Goal: Task Accomplishment & Management: Use online tool/utility

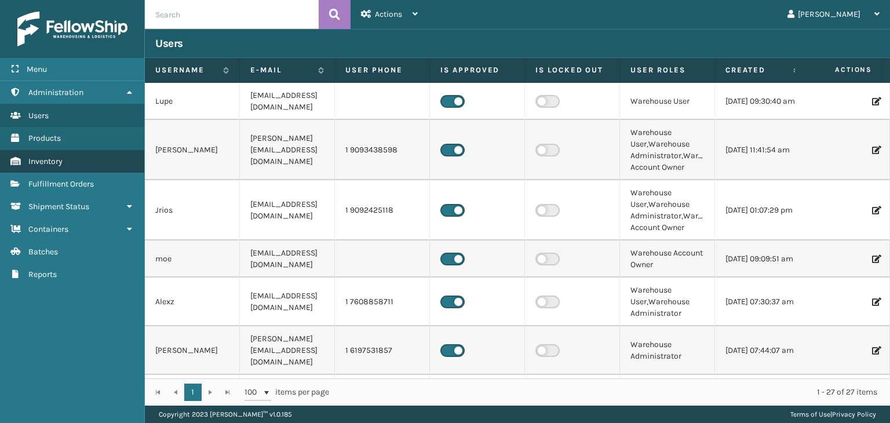
drag, startPoint x: 65, startPoint y: 154, endPoint x: 61, endPoint y: 158, distance: 6.2
click at [62, 157] on link "Inventory" at bounding box center [72, 161] width 144 height 23
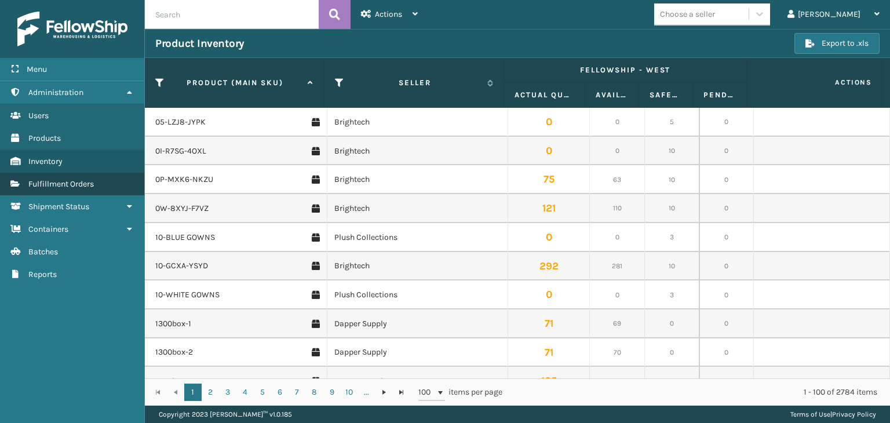
click at [63, 184] on span "Fulfillment Orders" at bounding box center [61, 184] width 66 height 10
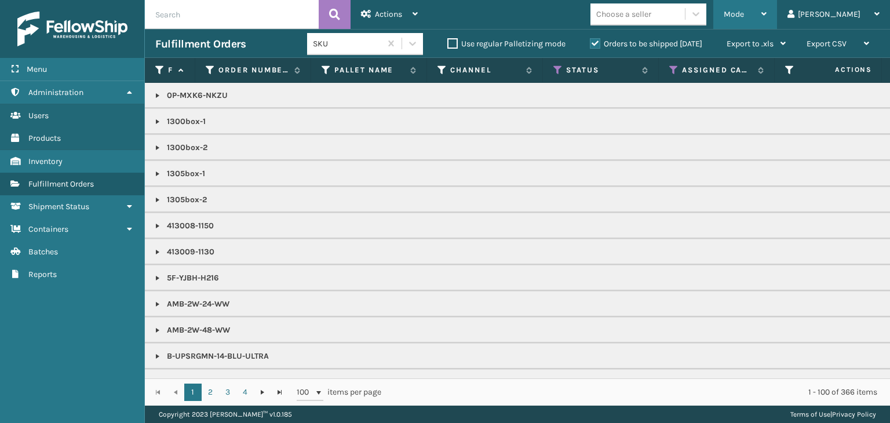
click at [744, 15] on span "Mode" at bounding box center [734, 14] width 20 height 10
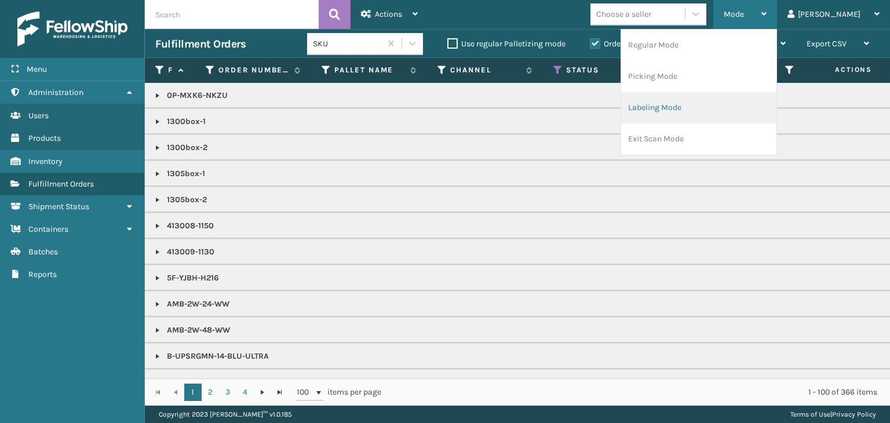
click at [720, 102] on li "Labeling Mode" at bounding box center [698, 107] width 155 height 31
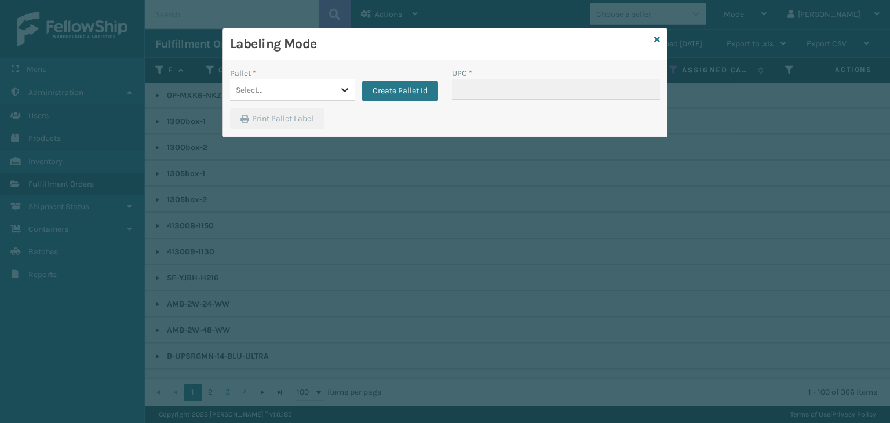
click at [340, 92] on icon at bounding box center [345, 90] width 12 height 12
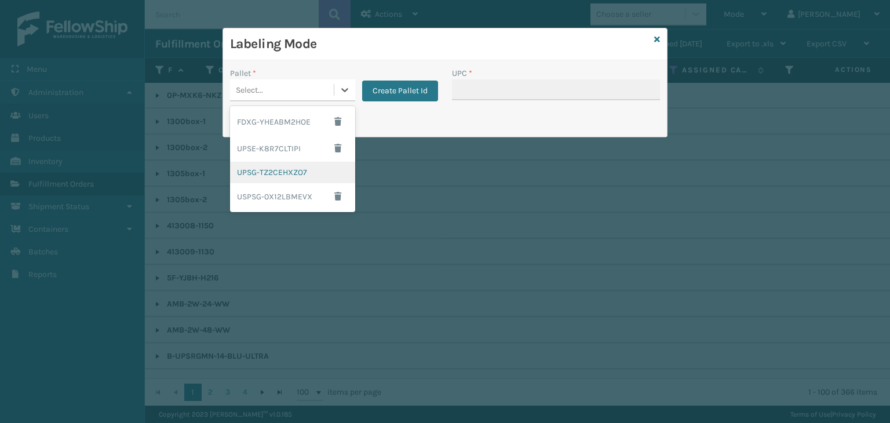
click at [292, 174] on div "UPSG-TZ2CEHXZO7" at bounding box center [292, 172] width 125 height 21
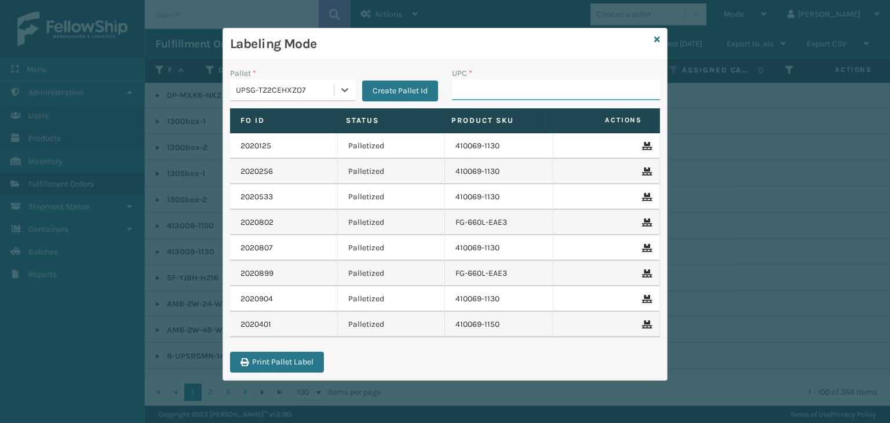
click at [544, 91] on input "UPC *" at bounding box center [556, 89] width 208 height 21
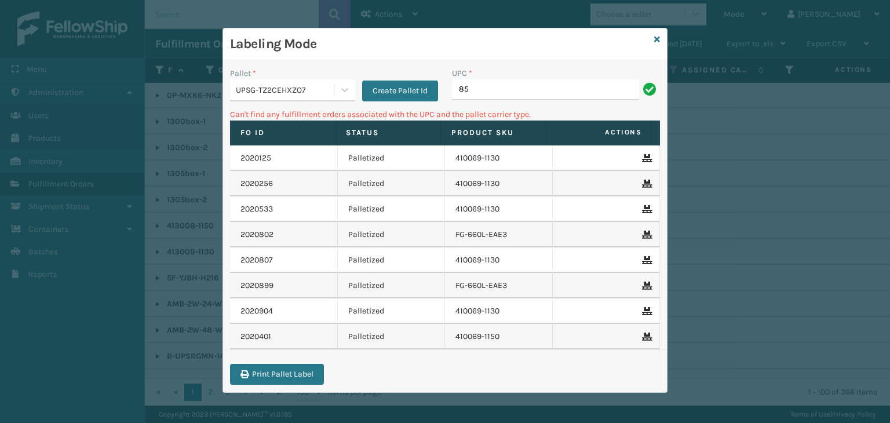
type input "8"
type input "FTX-PLW-DA-Q"
click at [489, 94] on input "FTX-PLW-DA-Q" at bounding box center [545, 89] width 187 height 21
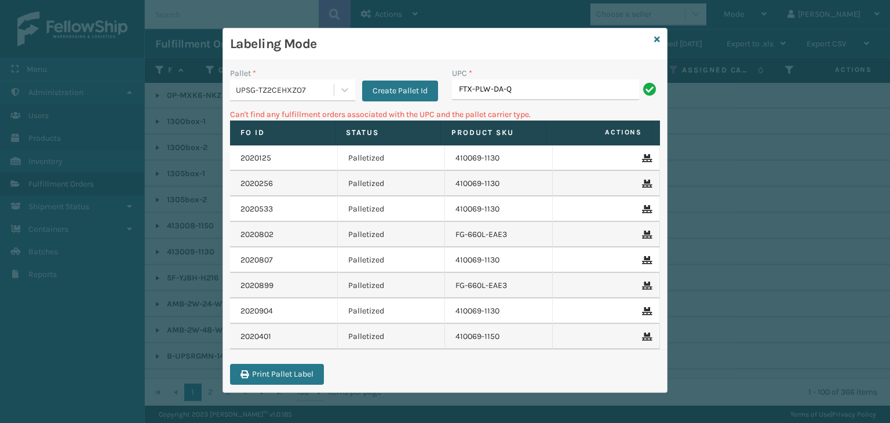
click at [489, 94] on input "FTX-PLW-DA-Q" at bounding box center [545, 89] width 187 height 21
click at [659, 38] on icon at bounding box center [657, 39] width 6 height 8
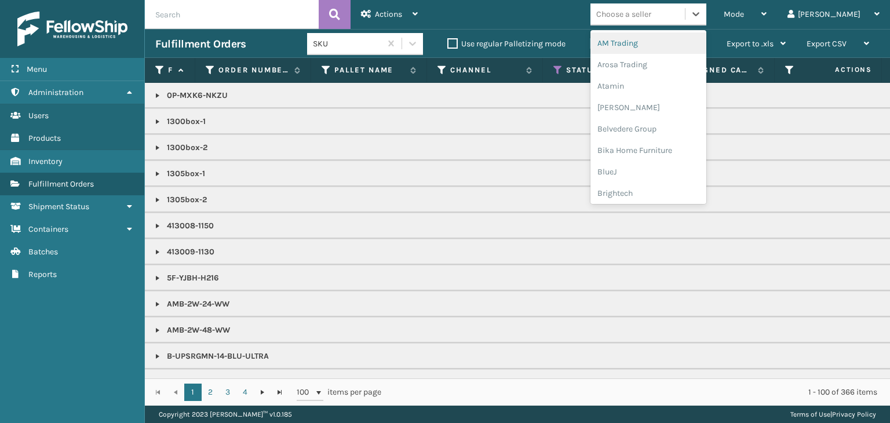
click at [652, 17] on div "Choose a seller" at bounding box center [624, 14] width 55 height 12
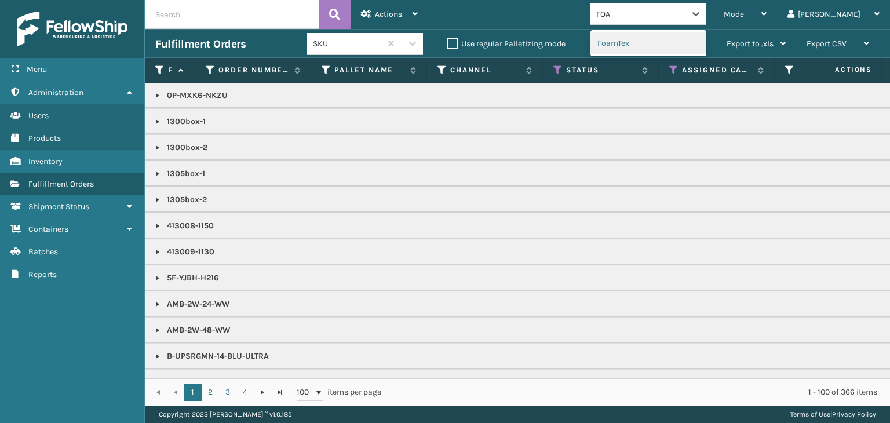
type input "FO"
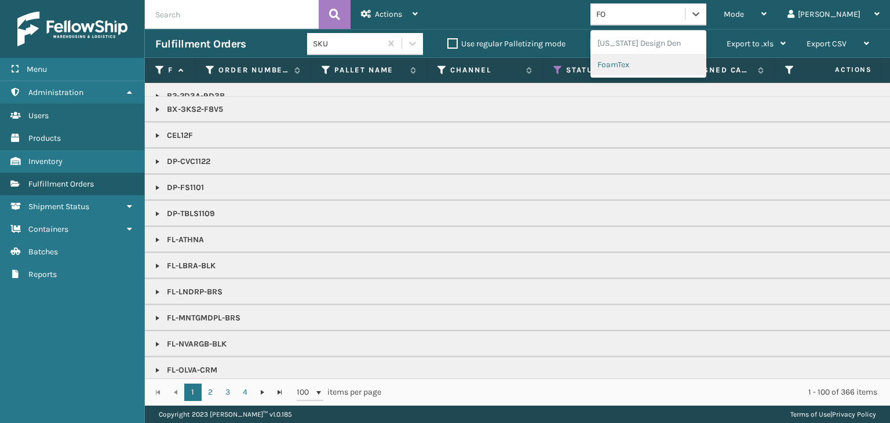
scroll to position [232, 0]
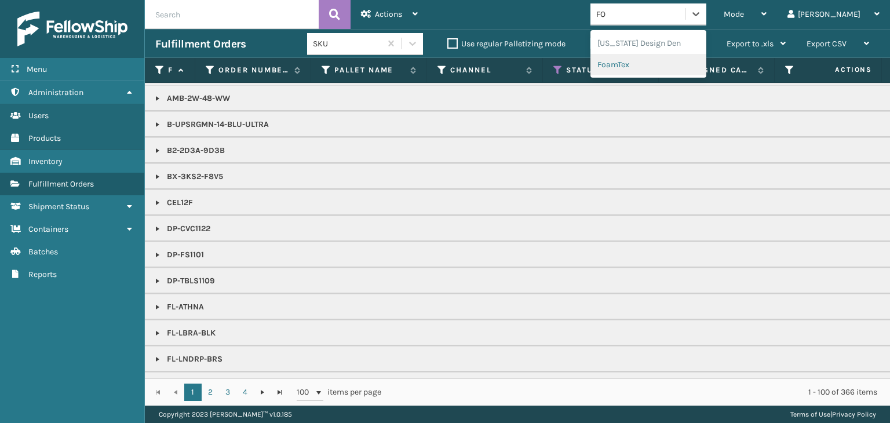
click at [683, 64] on div "FoamTex" at bounding box center [649, 64] width 116 height 21
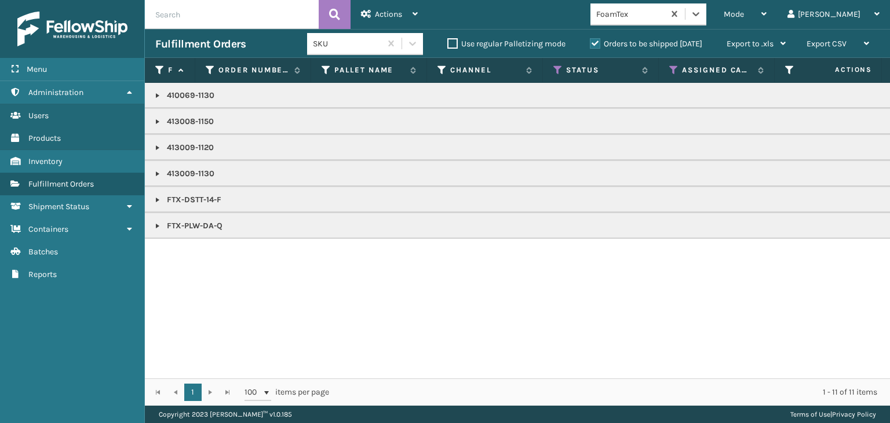
click at [155, 224] on link at bounding box center [157, 225] width 9 height 9
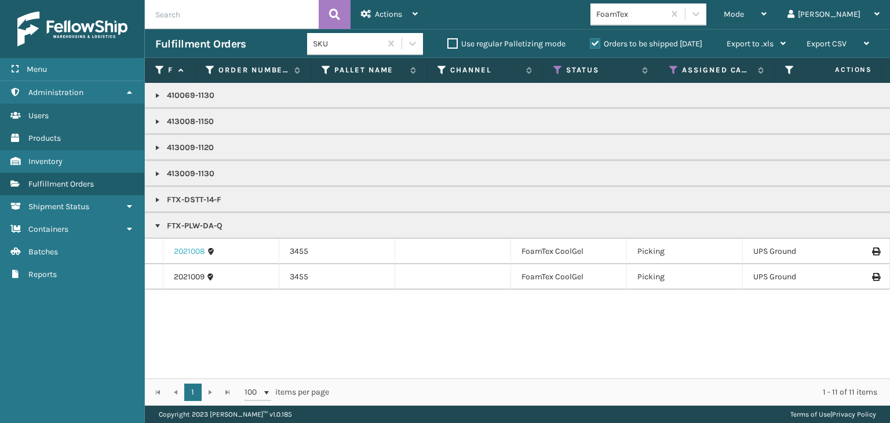
drag, startPoint x: 186, startPoint y: 246, endPoint x: 188, endPoint y: 253, distance: 6.8
click at [185, 246] on link "2021008" at bounding box center [189, 252] width 31 height 12
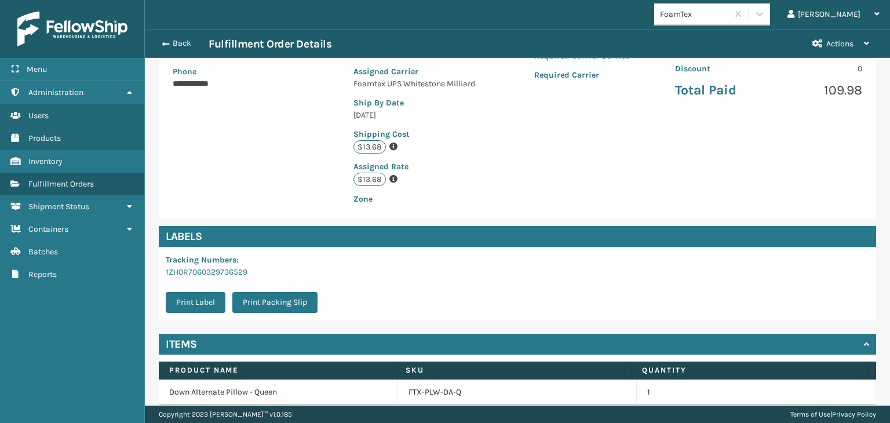
scroll to position [261, 0]
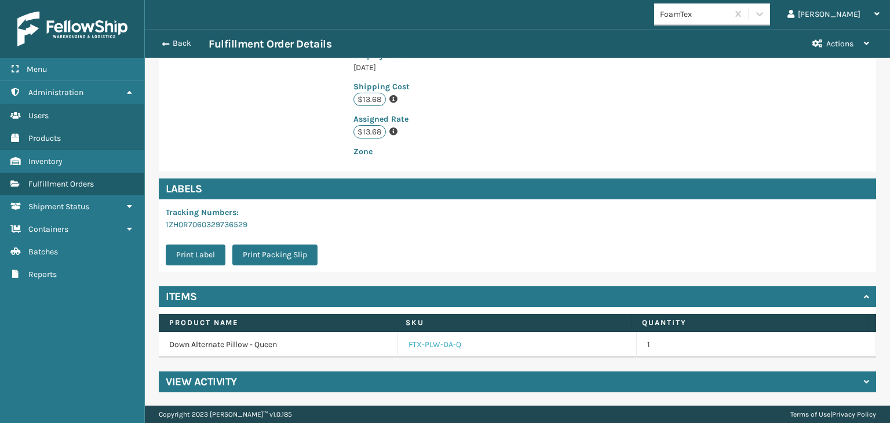
drag, startPoint x: 436, startPoint y: 343, endPoint x: 425, endPoint y: 344, distance: 11.1
click at [436, 343] on link "FTX-PLW-DA-Q" at bounding box center [435, 345] width 53 height 12
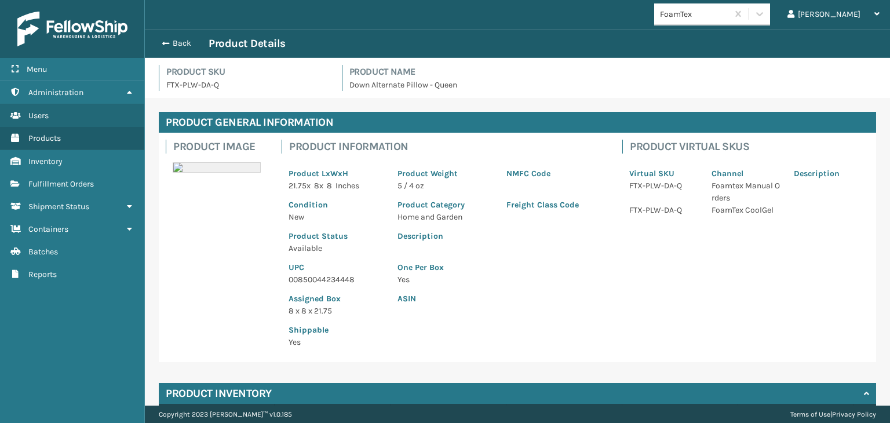
click at [322, 281] on p "00850044234448" at bounding box center [336, 280] width 95 height 12
copy p "00850044234448"
click at [171, 43] on button "Back" at bounding box center [181, 43] width 53 height 10
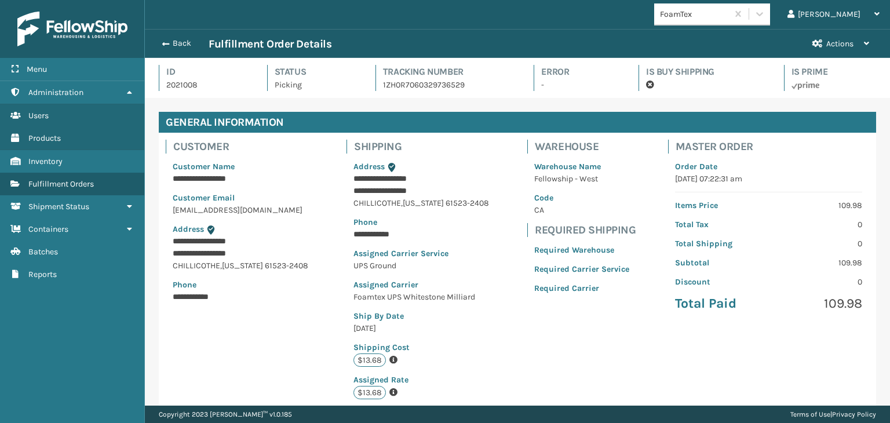
scroll to position [28, 745]
click at [171, 43] on button "Back" at bounding box center [181, 43] width 53 height 10
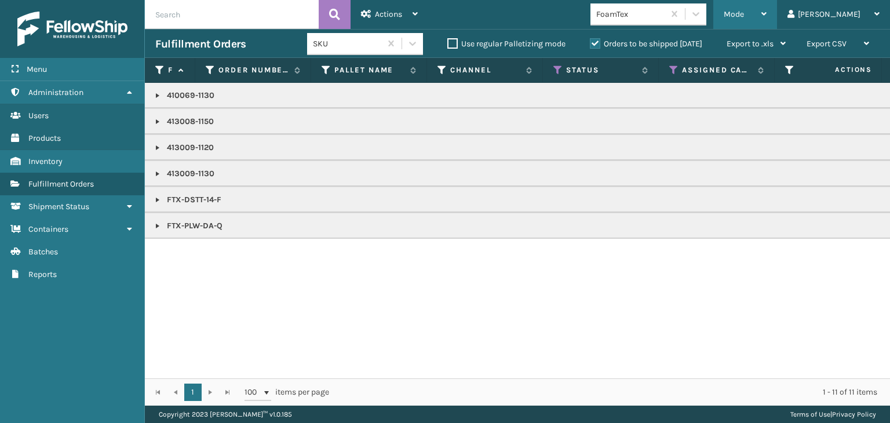
click at [767, 14] on div "Mode" at bounding box center [745, 14] width 43 height 29
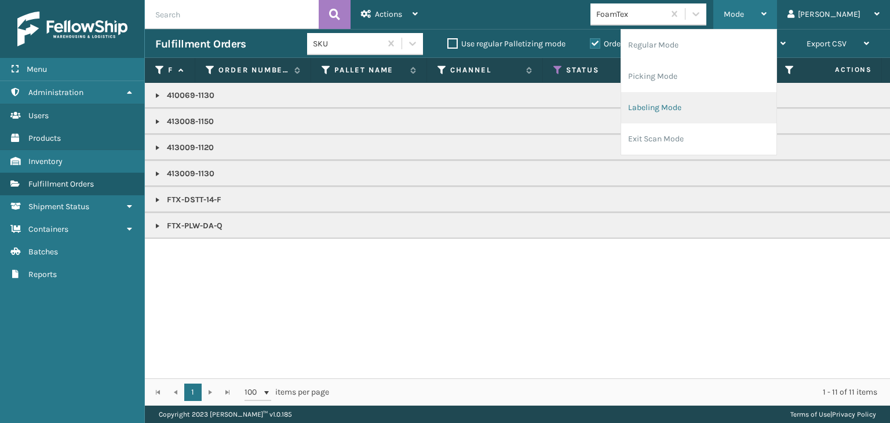
click at [766, 107] on li "Labeling Mode" at bounding box center [698, 107] width 155 height 31
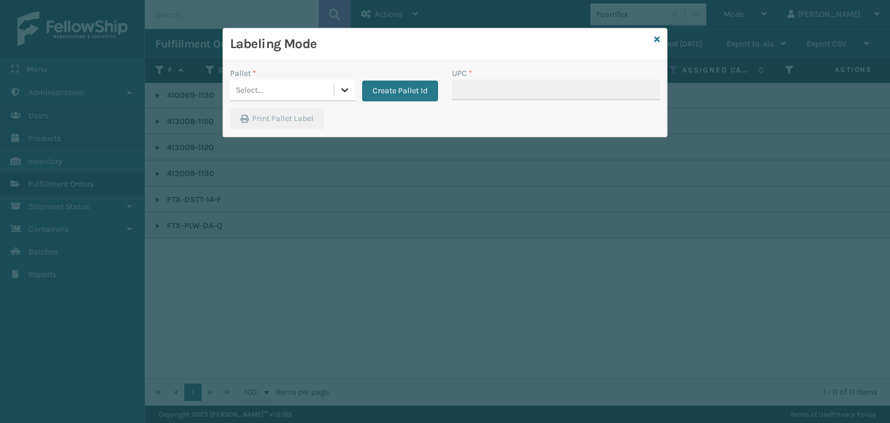
click at [347, 86] on icon at bounding box center [345, 90] width 12 height 12
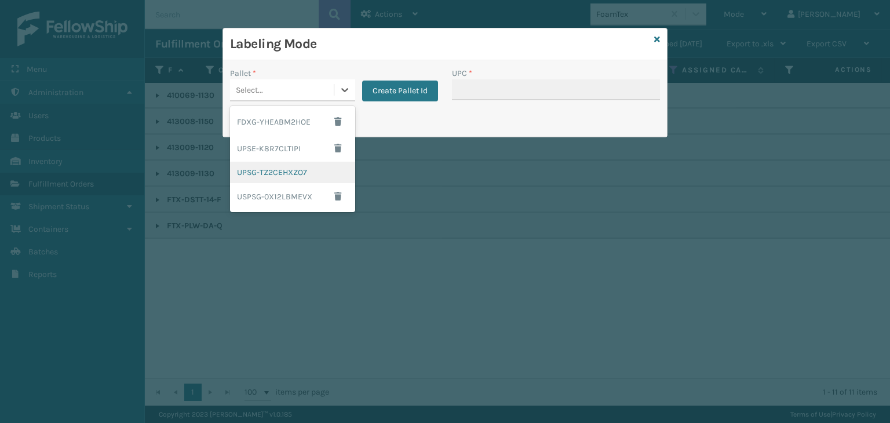
click at [304, 177] on div "UPSG-TZ2CEHXZO7" at bounding box center [292, 172] width 125 height 21
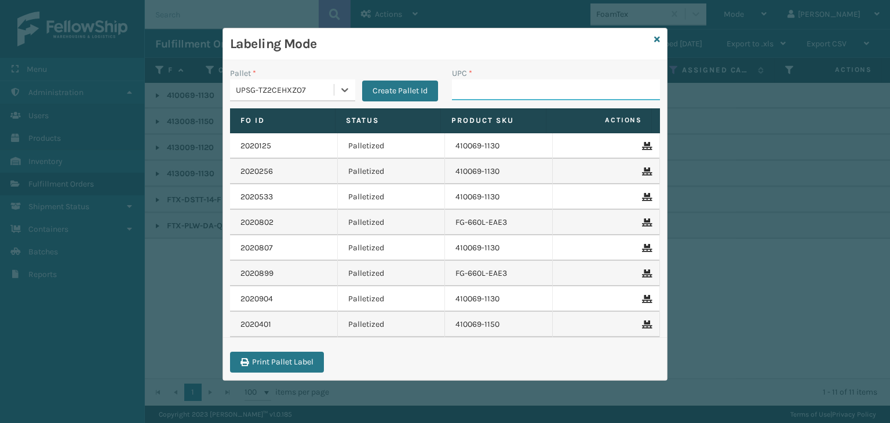
click at [513, 90] on input "UPC *" at bounding box center [556, 89] width 208 height 21
paste input "00850044234448"
type input "00850044234448"
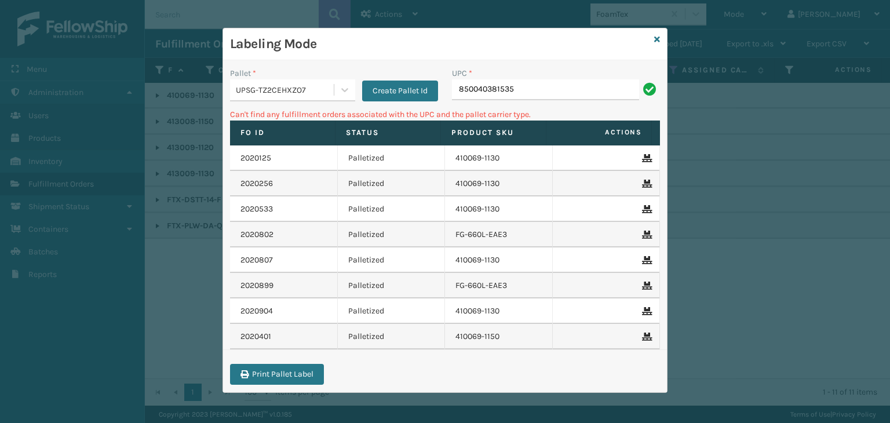
click at [661, 38] on div "Labeling Mode" at bounding box center [445, 44] width 444 height 32
click at [657, 39] on icon at bounding box center [657, 39] width 6 height 8
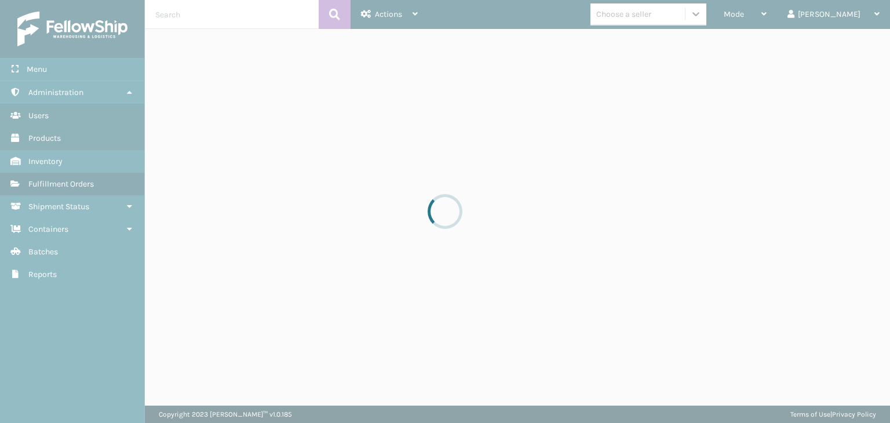
click at [675, 16] on div at bounding box center [445, 211] width 890 height 423
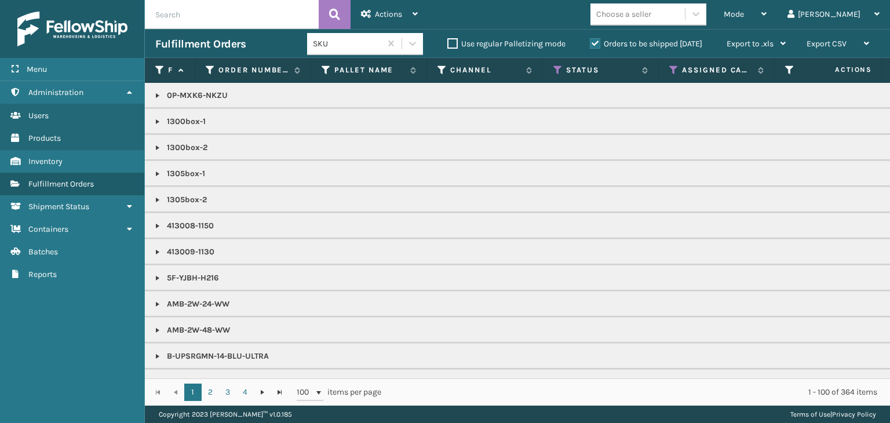
click at [652, 14] on div "Choose a seller" at bounding box center [624, 14] width 55 height 12
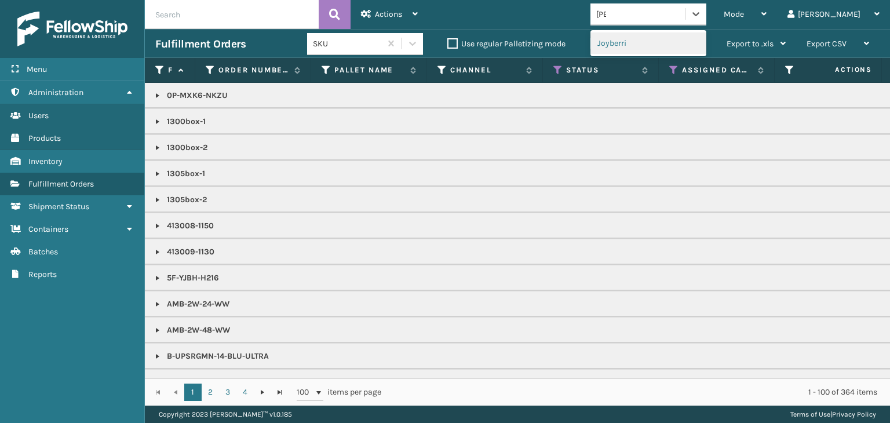
type input "JOY"
click at [672, 42] on div "Joyberri" at bounding box center [649, 42] width 116 height 21
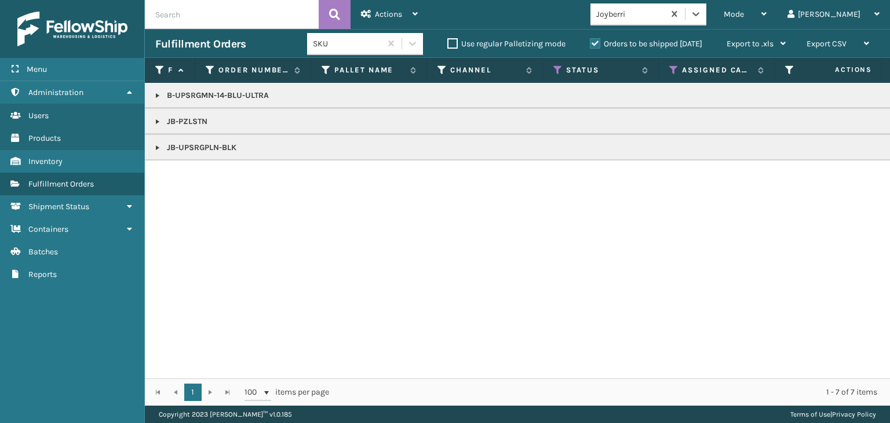
click at [159, 118] on link at bounding box center [157, 121] width 9 height 9
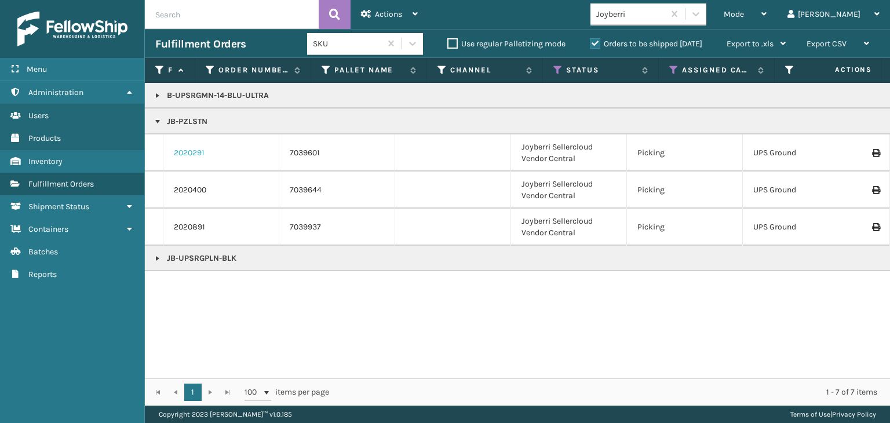
click at [187, 151] on link "2020291" at bounding box center [189, 153] width 31 height 12
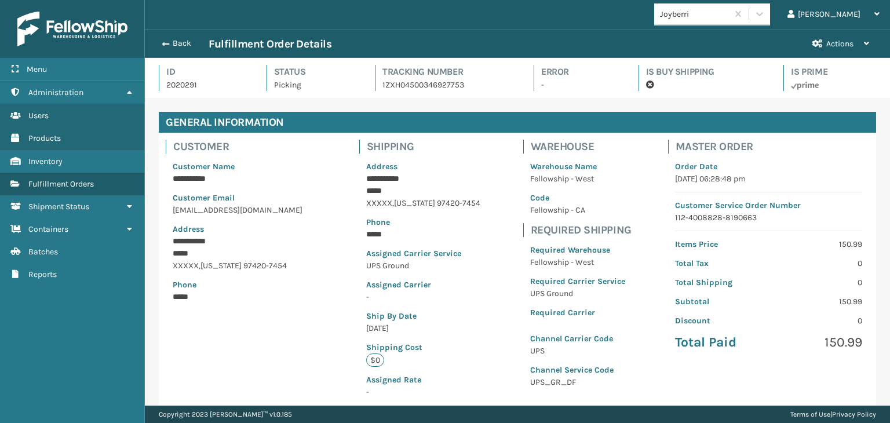
scroll to position [260, 0]
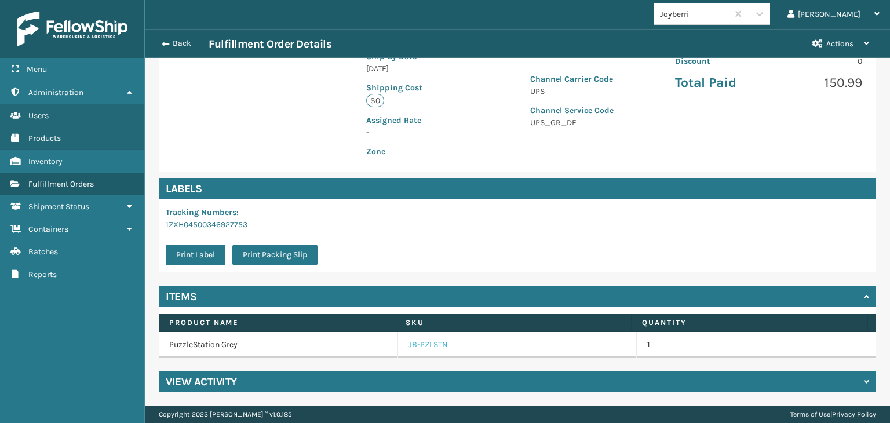
click at [411, 341] on link "JB-PZLSTN" at bounding box center [428, 345] width 39 height 12
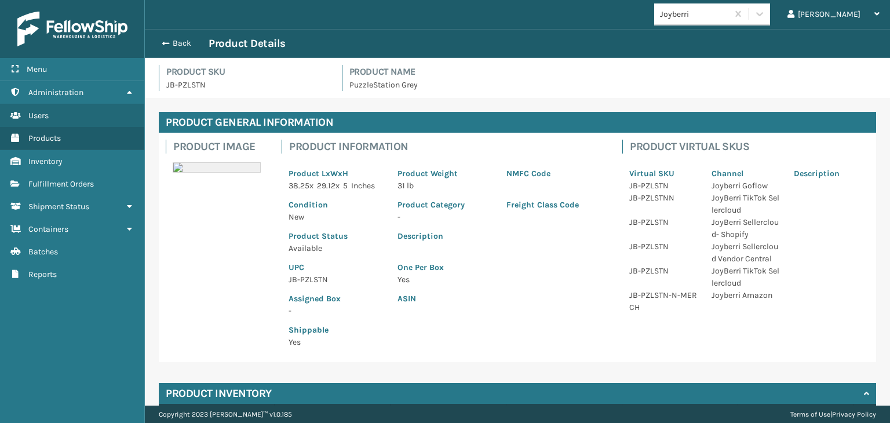
click at [294, 282] on p "JB-PZLSTN" at bounding box center [336, 280] width 95 height 12
copy p "JB-PZLSTN"
click at [174, 46] on button "Back" at bounding box center [181, 43] width 53 height 10
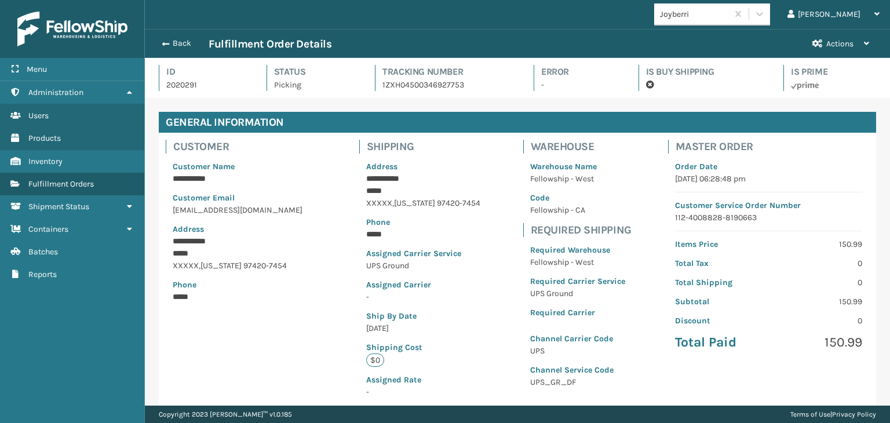
scroll to position [28, 745]
click at [174, 45] on button "Back" at bounding box center [181, 43] width 53 height 10
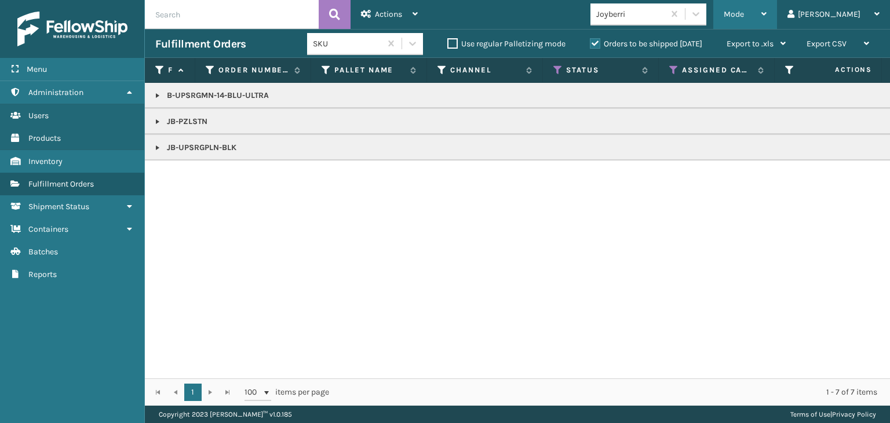
click at [744, 16] on span "Mode" at bounding box center [734, 14] width 20 height 10
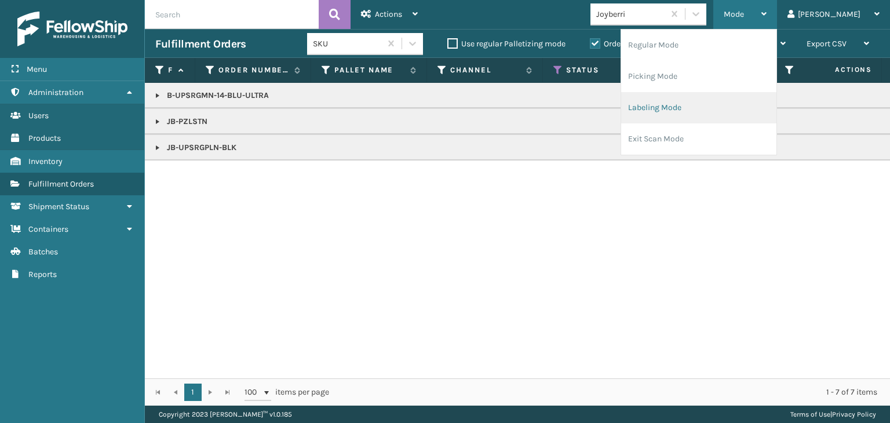
click at [740, 101] on li "Labeling Mode" at bounding box center [698, 107] width 155 height 31
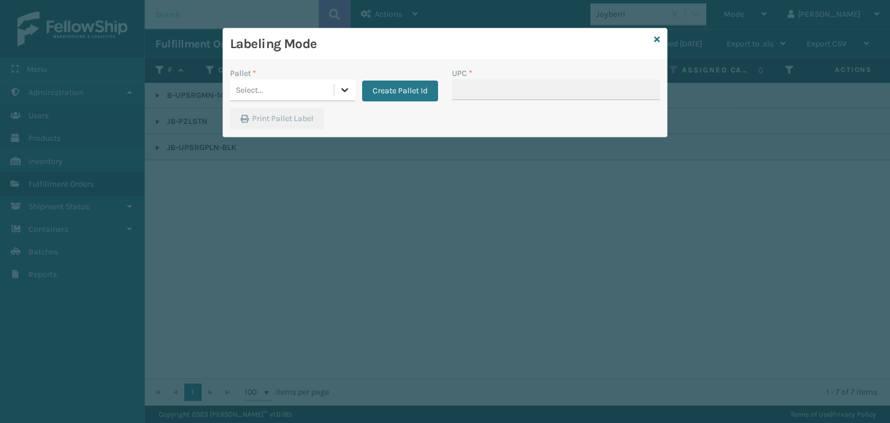
click at [340, 92] on icon at bounding box center [345, 90] width 12 height 12
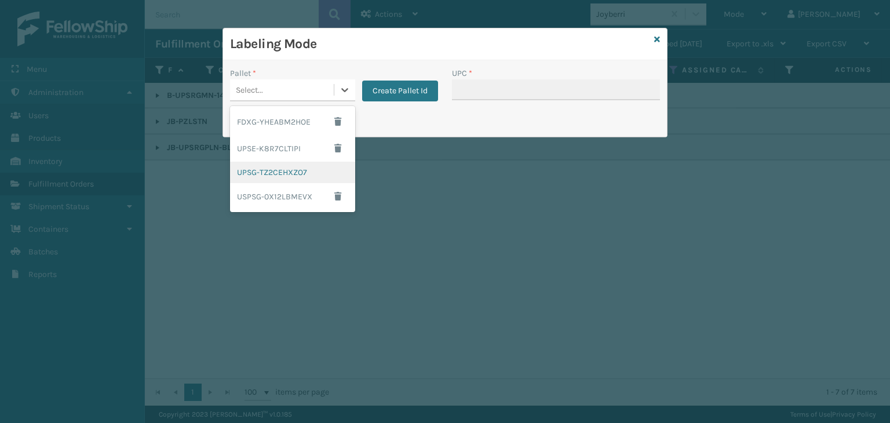
click at [304, 172] on div "UPSG-TZ2CEHXZO7" at bounding box center [292, 172] width 125 height 21
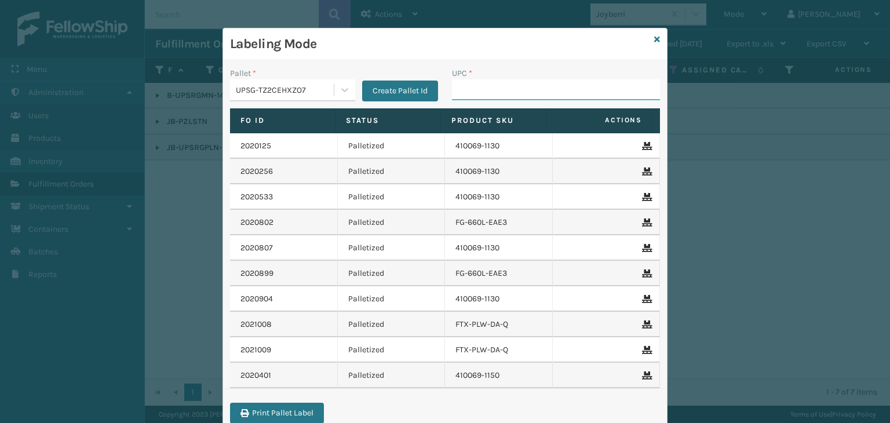
click at [486, 95] on input "UPC *" at bounding box center [556, 89] width 208 height 21
paste input "JB-PZLSTN"
type input "JB-PZLSTN"
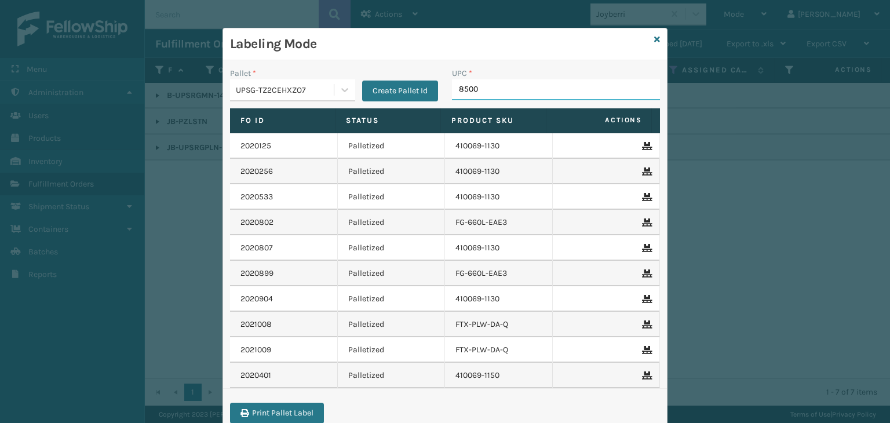
type input "85004"
type input "BR"
drag, startPoint x: 649, startPoint y: 39, endPoint x: 679, endPoint y: 35, distance: 30.3
click at [649, 39] on div "Labeling Mode" at bounding box center [445, 44] width 444 height 32
click at [689, 17] on div "Labeling Mode Pallet * UPSG-TZ2CEHXZO7 Create Pallet Id UPC * BR Fo Id Status P…" at bounding box center [445, 211] width 890 height 423
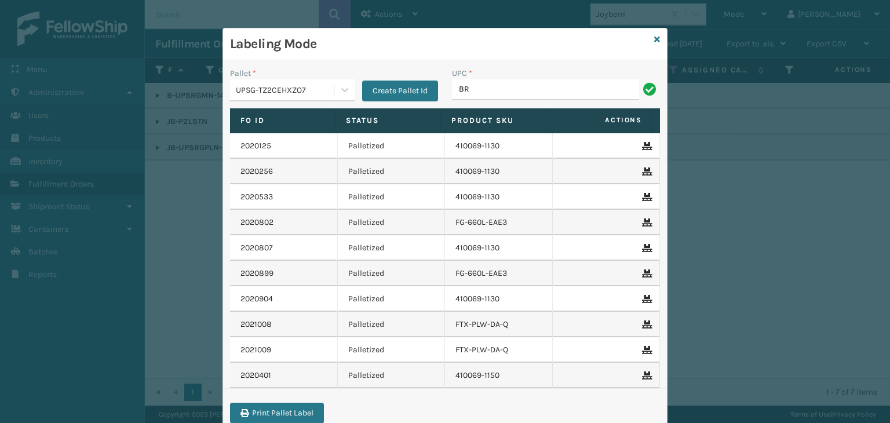
click at [715, 15] on div "Labeling Mode Pallet * UPSG-TZ2CEHXZO7 Create Pallet Id UPC * BR Fo Id Status P…" at bounding box center [445, 211] width 890 height 423
click at [647, 37] on div "Labeling Mode" at bounding box center [445, 44] width 444 height 32
click at [654, 38] on icon at bounding box center [657, 39] width 6 height 8
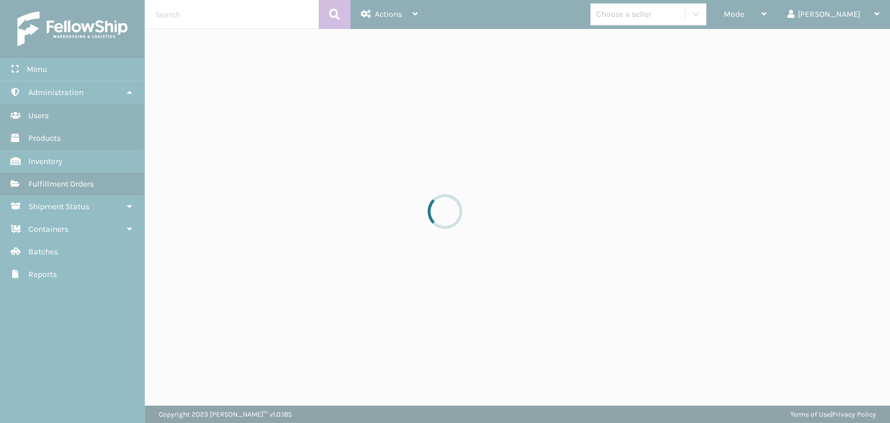
click at [703, 12] on div at bounding box center [445, 211] width 890 height 423
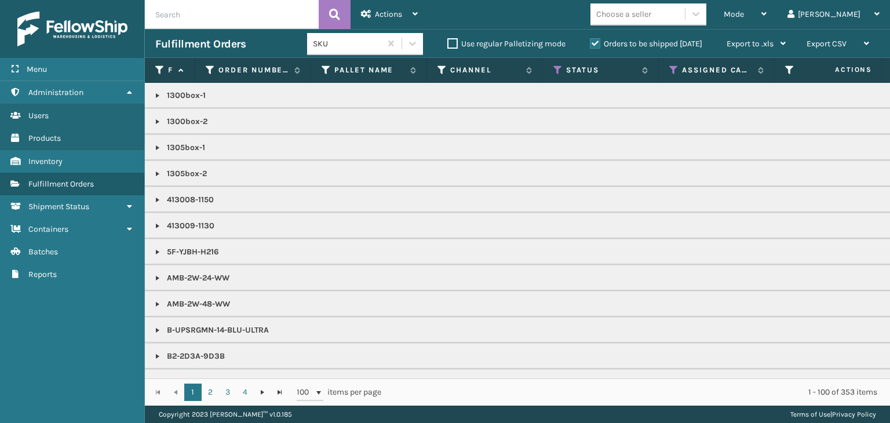
click at [685, 12] on div "Choose a seller" at bounding box center [638, 14] width 94 height 19
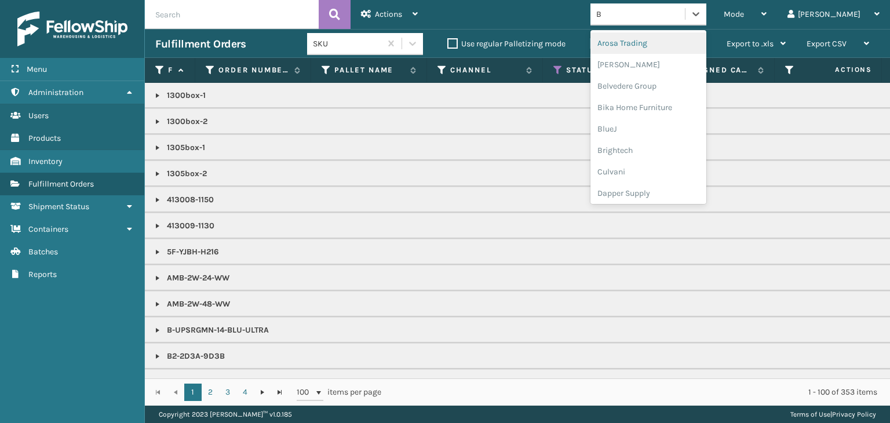
type input "BR"
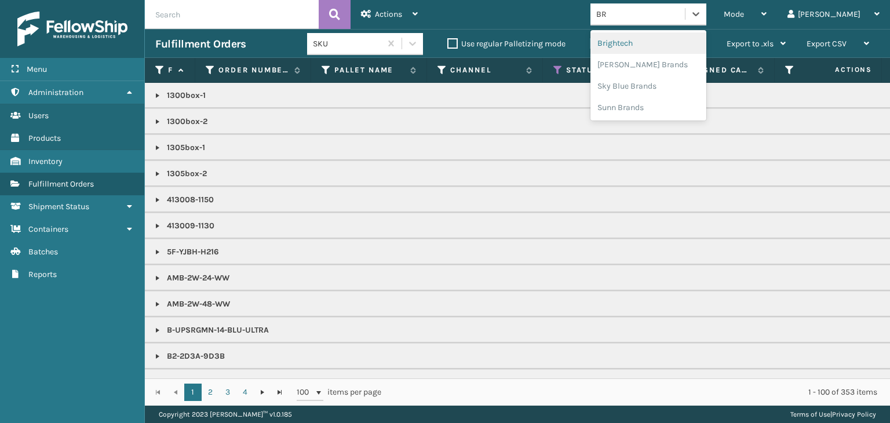
click at [684, 40] on div "Brightech" at bounding box center [649, 42] width 116 height 21
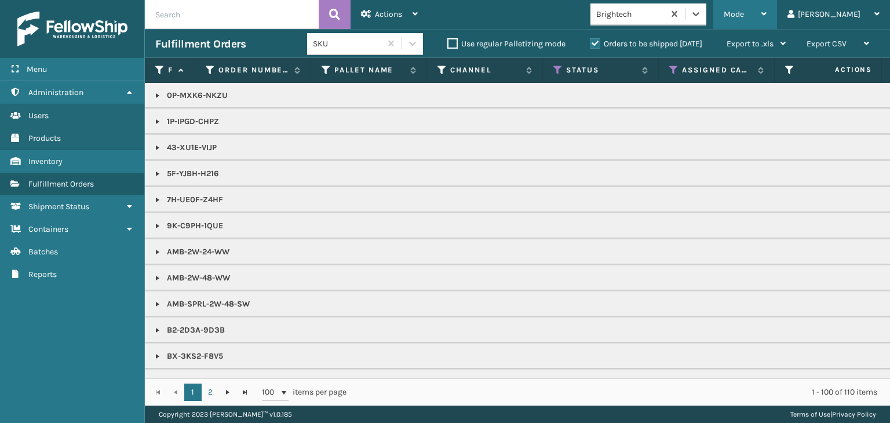
click at [767, 21] on div "Mode" at bounding box center [745, 14] width 43 height 29
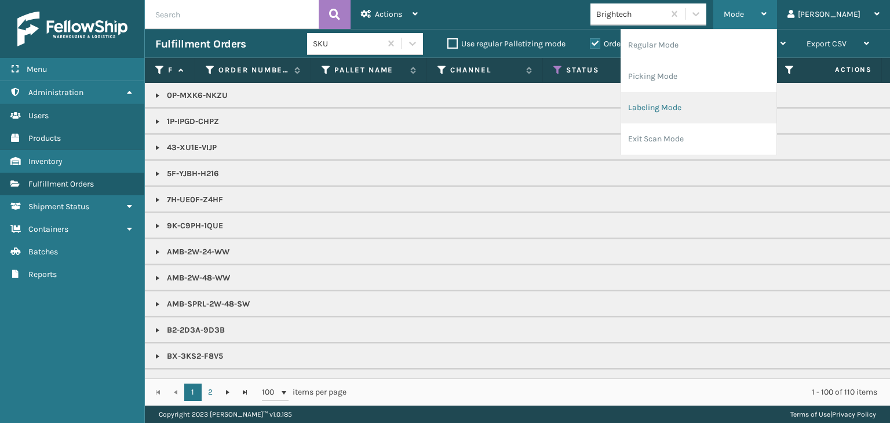
click at [735, 106] on li "Labeling Mode" at bounding box center [698, 107] width 155 height 31
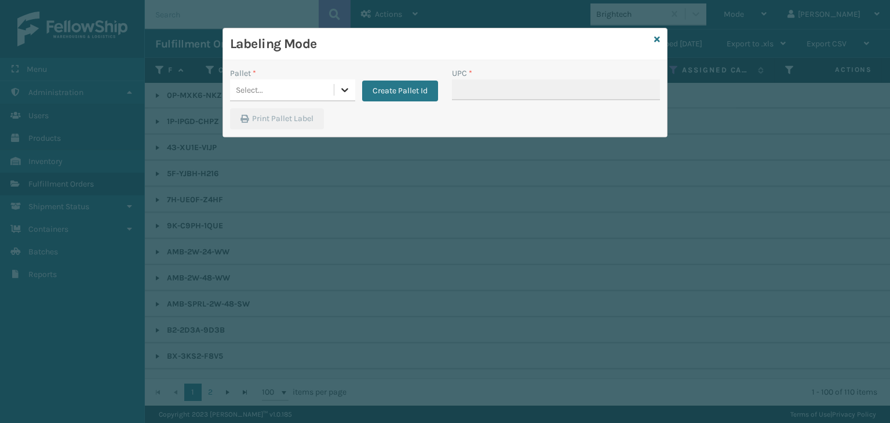
click at [339, 91] on icon at bounding box center [345, 90] width 12 height 12
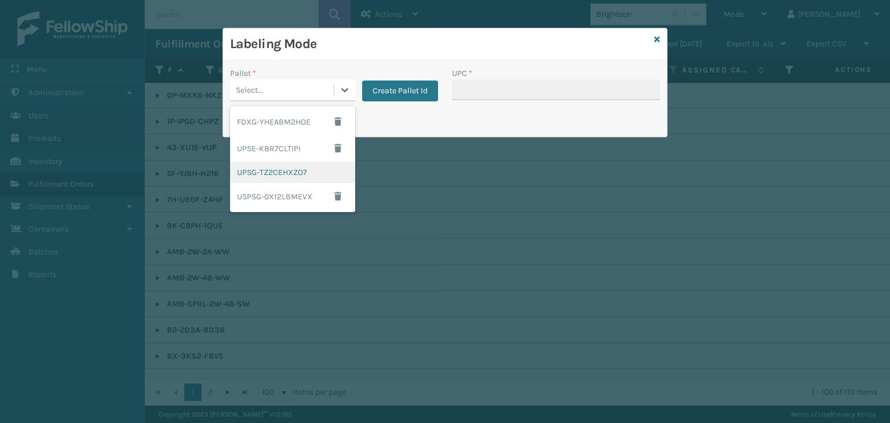
click at [299, 170] on div "UPSG-TZ2CEHXZO7" at bounding box center [292, 172] width 125 height 21
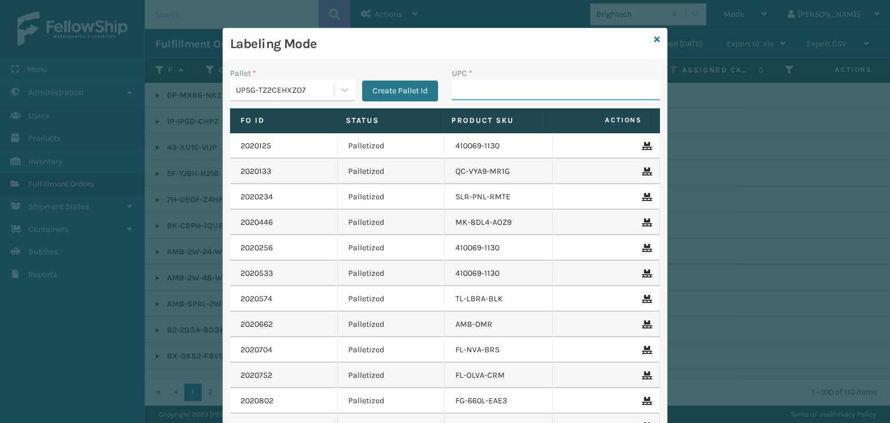
click at [483, 82] on input "UPC *" at bounding box center [556, 89] width 208 height 21
type input "[PERSON_NAME] Table Lamp"
type input "850012486763"
click at [484, 89] on input "858100007623" at bounding box center [545, 89] width 187 height 21
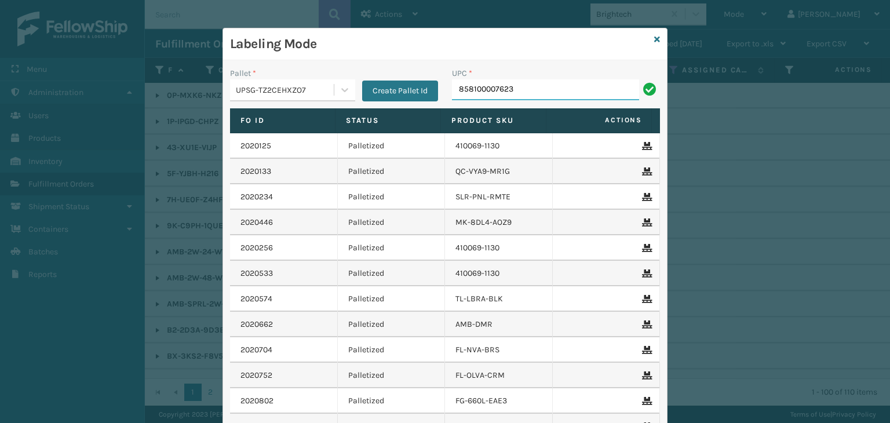
type input "858100007623"
click at [486, 90] on input "850012486763" at bounding box center [545, 89] width 187 height 21
type input "850012486763"
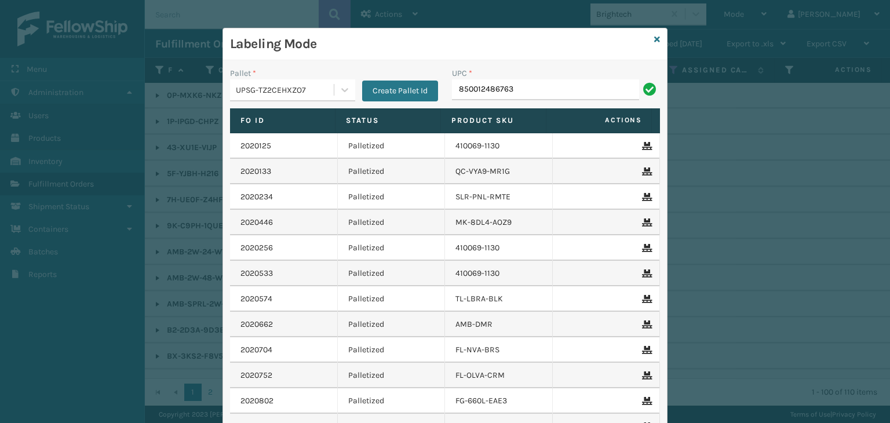
type input "850012486763"
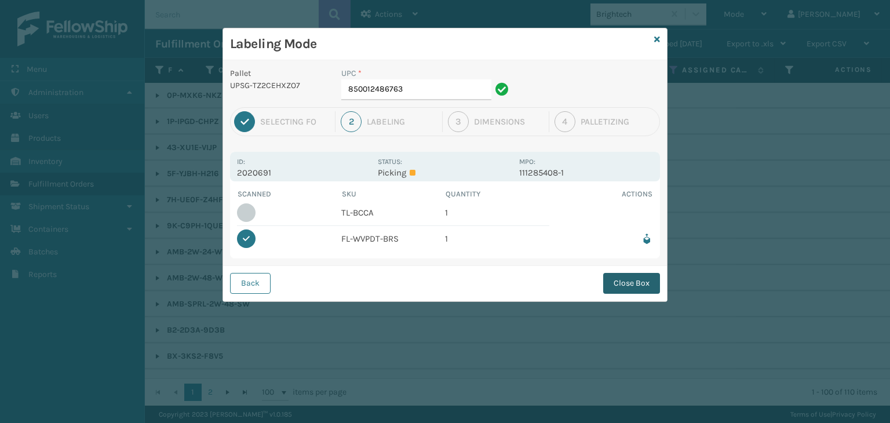
click at [639, 285] on button "Close Box" at bounding box center [631, 283] width 57 height 21
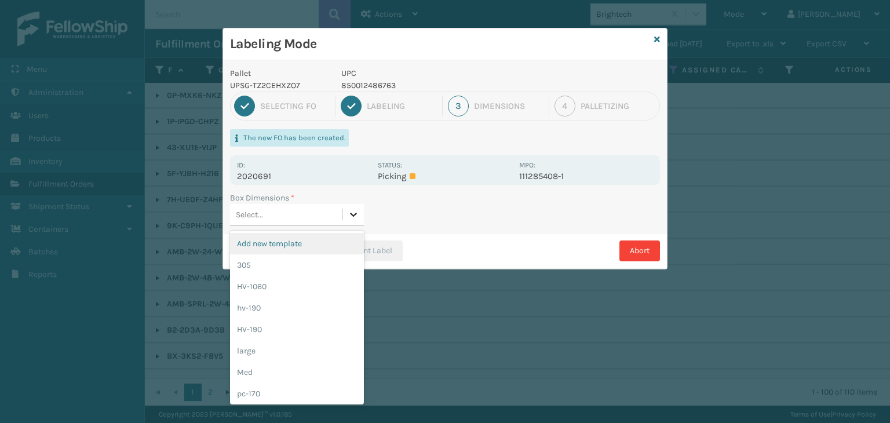
click at [350, 217] on icon at bounding box center [354, 215] width 12 height 12
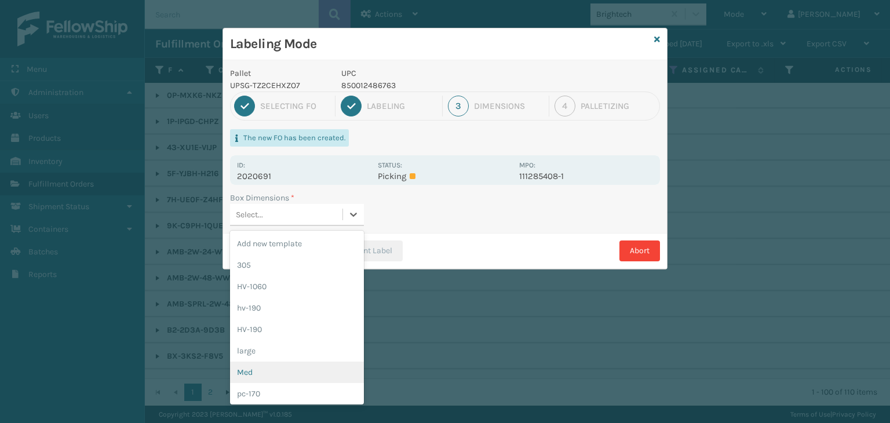
click at [306, 372] on div "Med" at bounding box center [297, 372] width 134 height 21
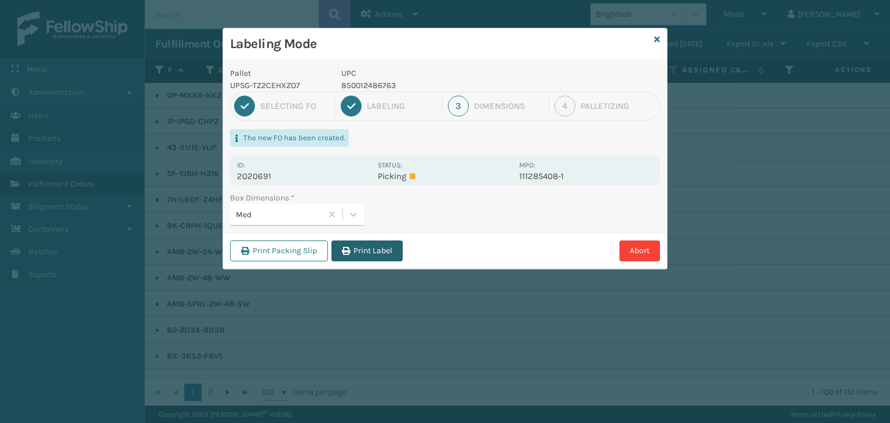
click at [389, 250] on button "Print Label" at bounding box center [367, 251] width 71 height 21
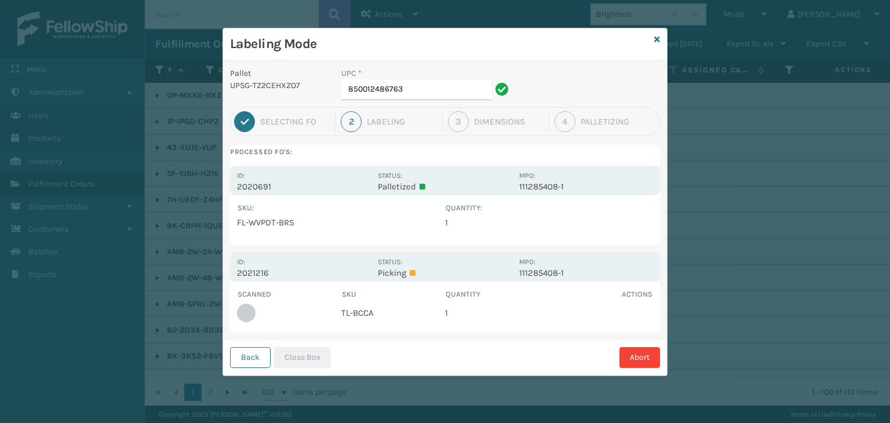
click at [660, 38] on div "Labeling Mode" at bounding box center [445, 44] width 444 height 32
click at [659, 38] on icon at bounding box center [657, 39] width 6 height 8
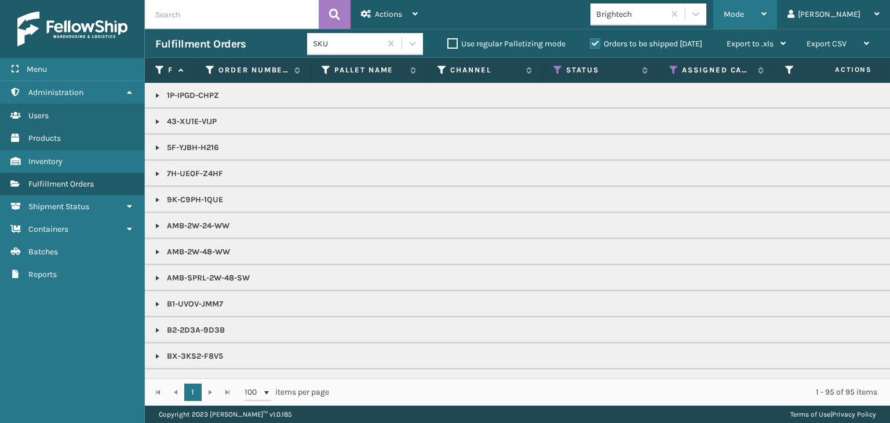
click at [744, 14] on span "Mode" at bounding box center [734, 14] width 20 height 10
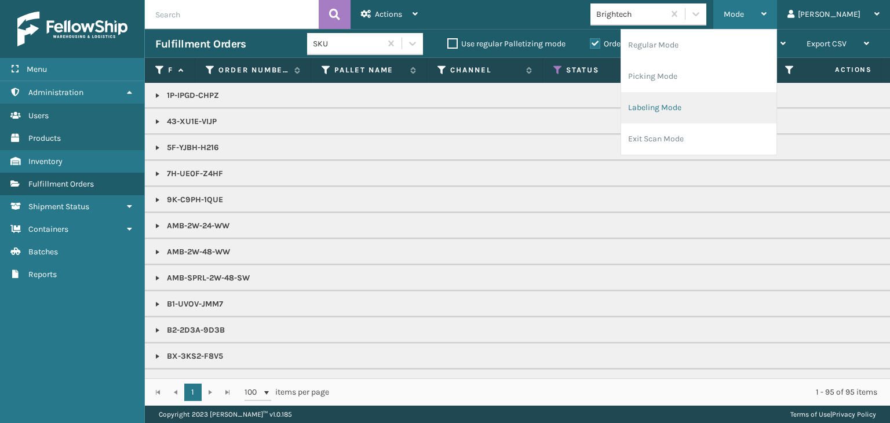
click at [758, 100] on li "Labeling Mode" at bounding box center [698, 107] width 155 height 31
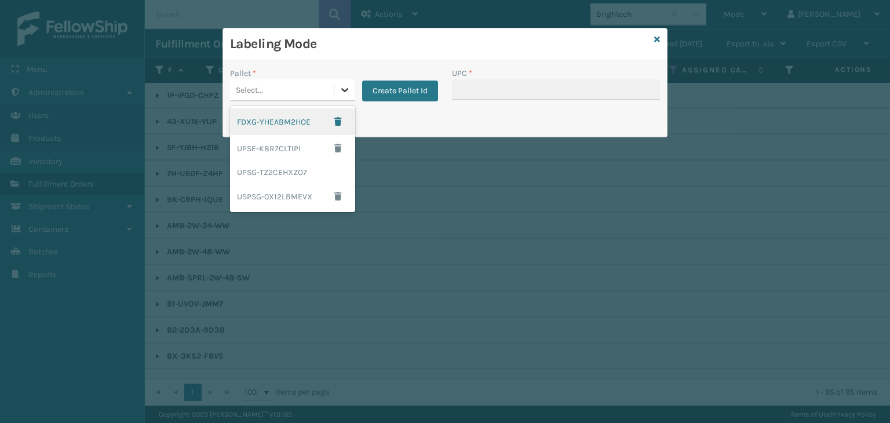
click at [339, 90] on icon at bounding box center [345, 90] width 12 height 12
click at [309, 174] on div "UPSG-TZ2CEHXZO7" at bounding box center [292, 172] width 125 height 21
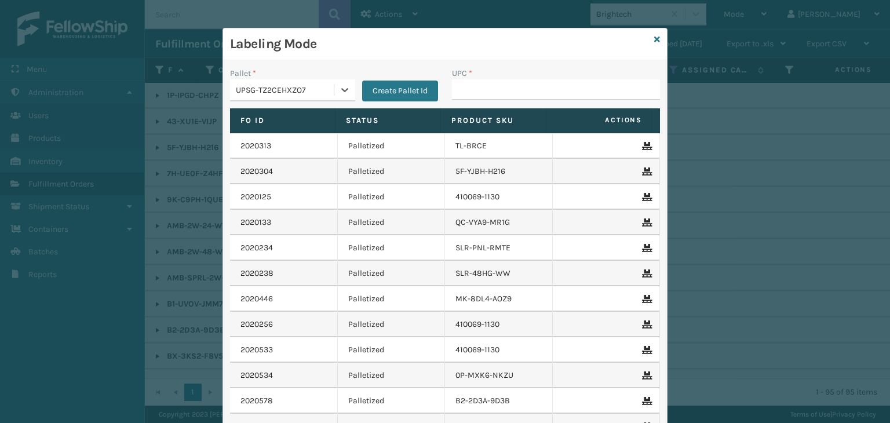
type input "850040667905"
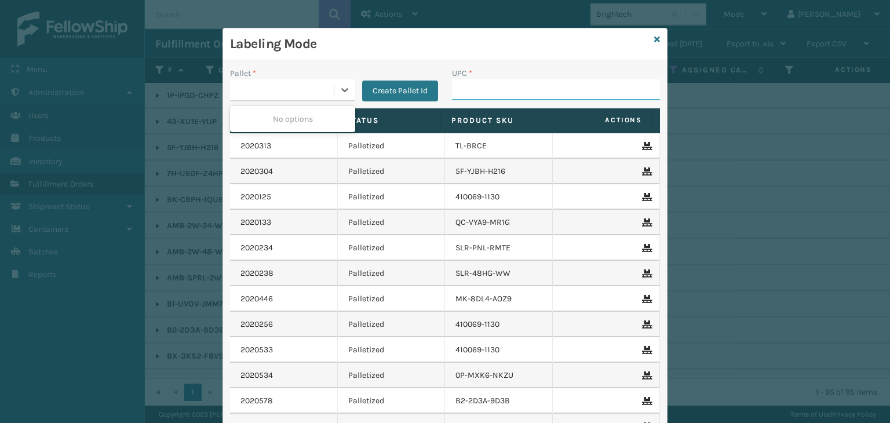
click at [471, 85] on input "UPC *" at bounding box center [556, 89] width 208 height 21
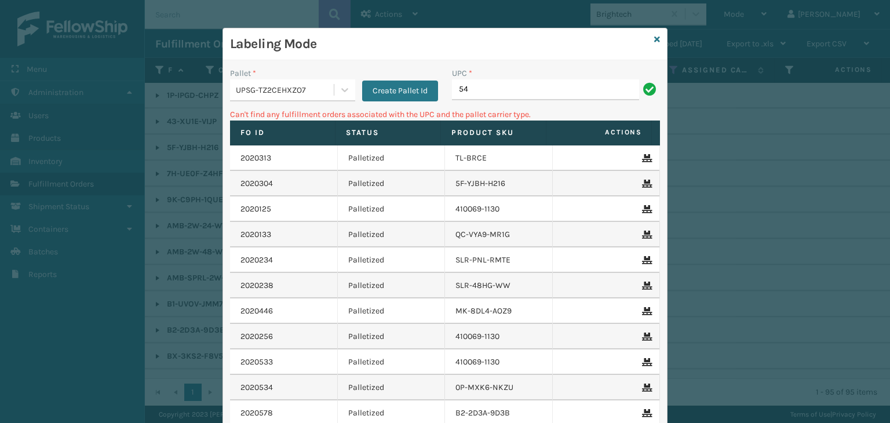
type input "5"
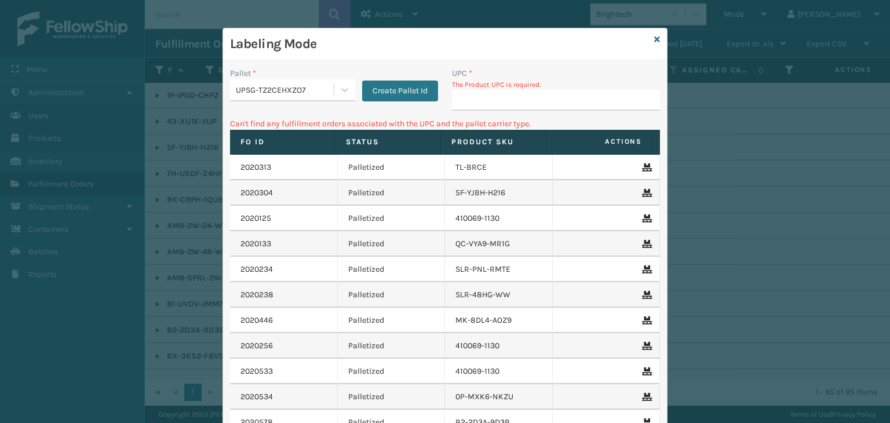
type input "N"
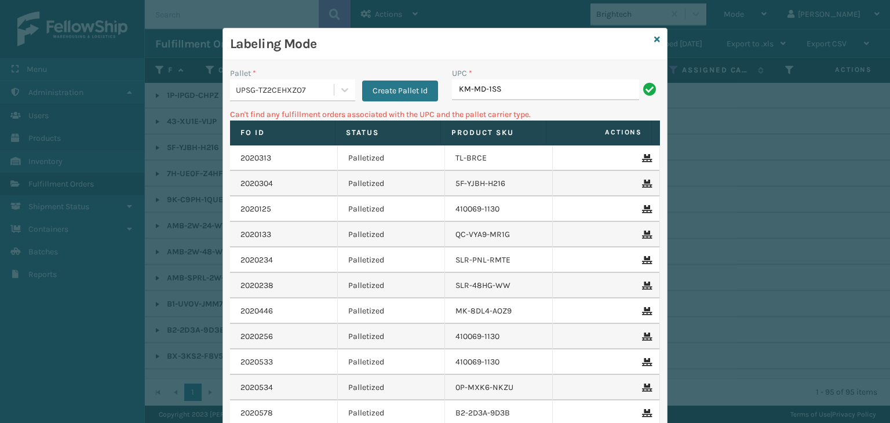
type input "KM-MD-1SS"
type input "8"
type input "KM-CW030-SS"
click at [655, 37] on icon at bounding box center [657, 39] width 6 height 8
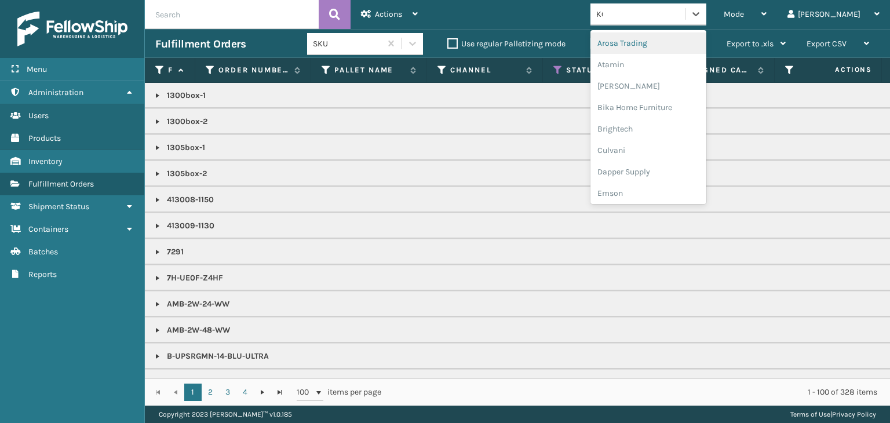
type input "KOO"
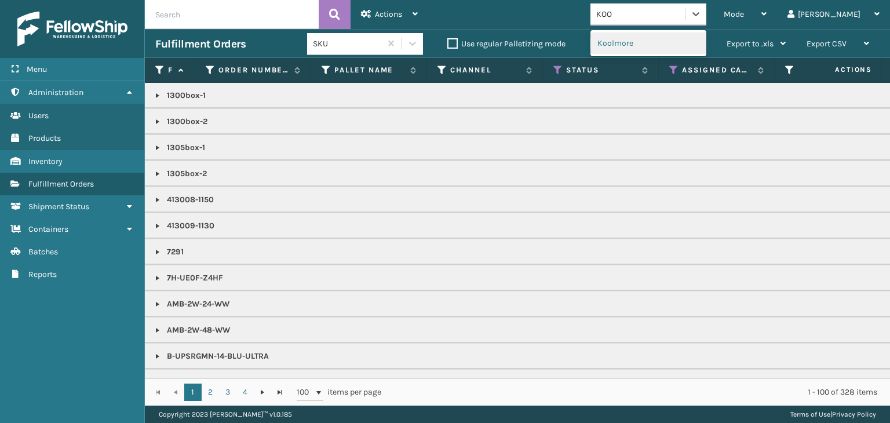
drag, startPoint x: 721, startPoint y: 9, endPoint x: 683, endPoint y: 39, distance: 48.3
click at [683, 39] on div "Koolmore" at bounding box center [649, 42] width 116 height 21
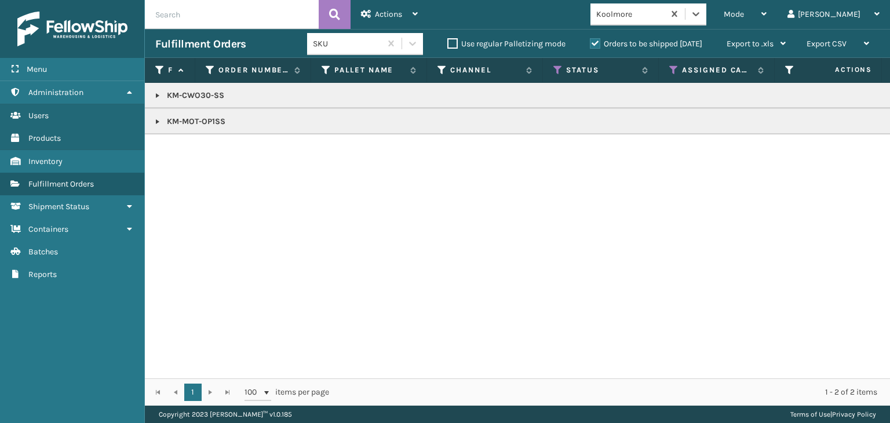
click at [155, 93] on link at bounding box center [157, 95] width 9 height 9
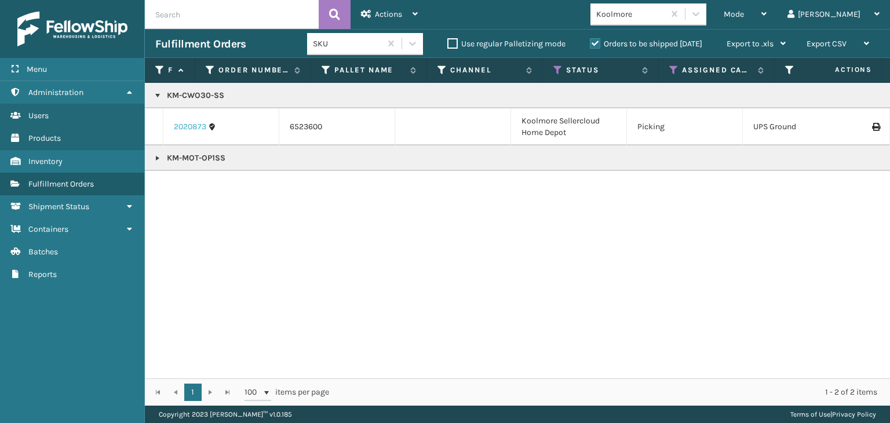
click at [193, 124] on link "2020873" at bounding box center [190, 127] width 32 height 12
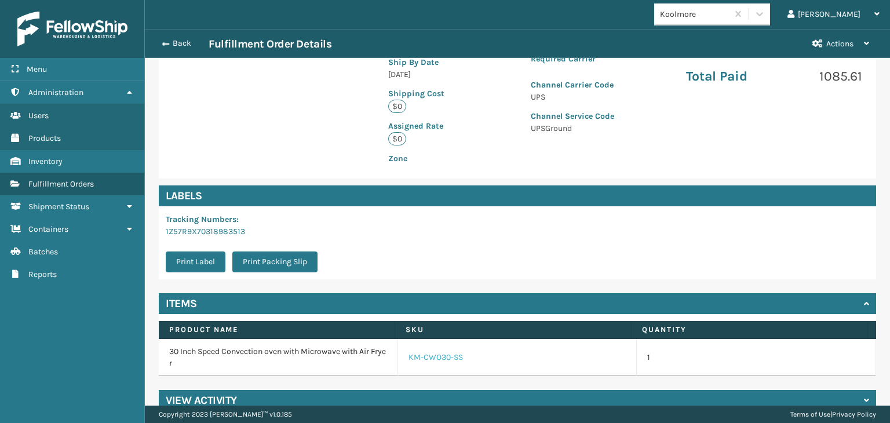
scroll to position [285, 0]
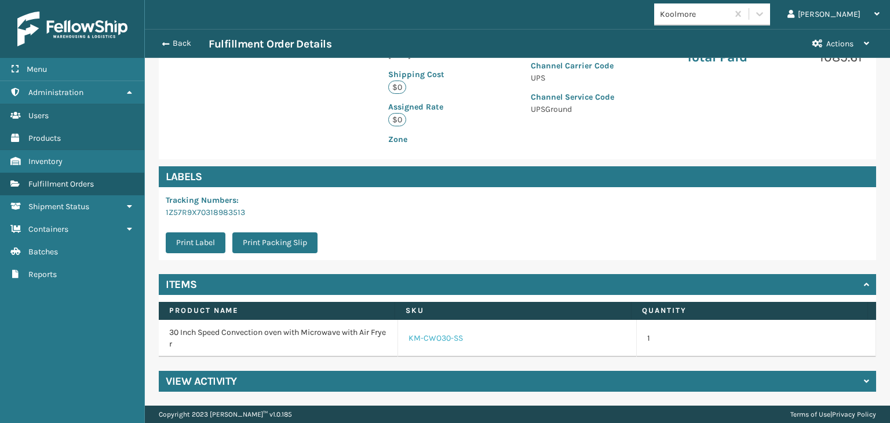
click at [434, 338] on link "KM-CWO30-SS" at bounding box center [436, 339] width 54 height 12
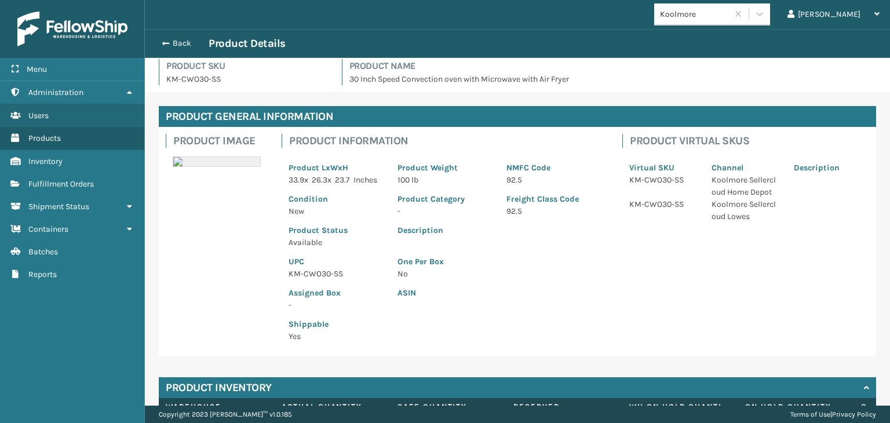
scroll to position [5, 0]
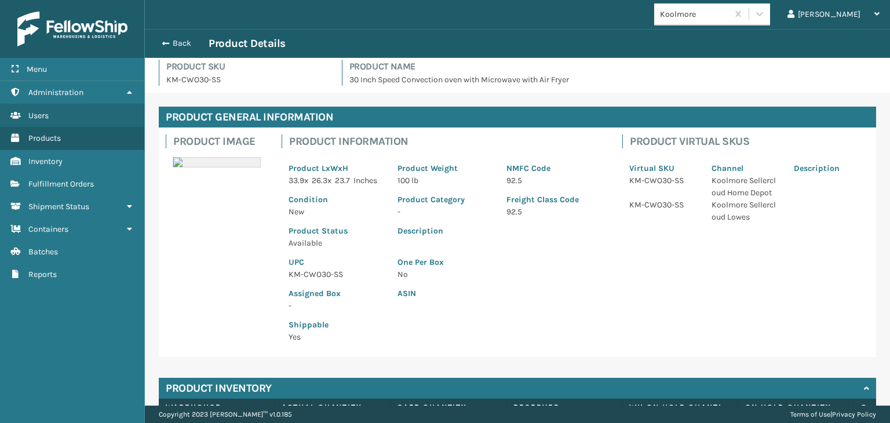
click at [324, 281] on p "KM-CWO30-SS" at bounding box center [336, 274] width 95 height 12
copy p "KM-CWO30-SS"
click at [174, 41] on button "Back" at bounding box center [181, 43] width 53 height 10
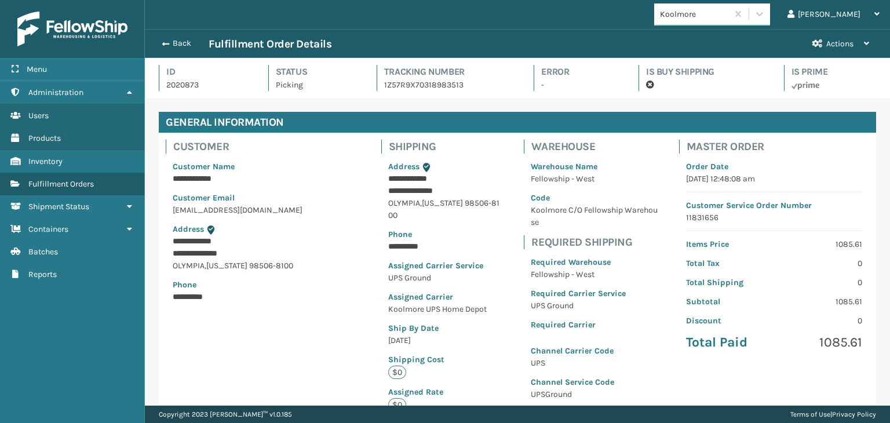
scroll to position [28, 745]
click at [174, 41] on button "Back" at bounding box center [181, 43] width 53 height 10
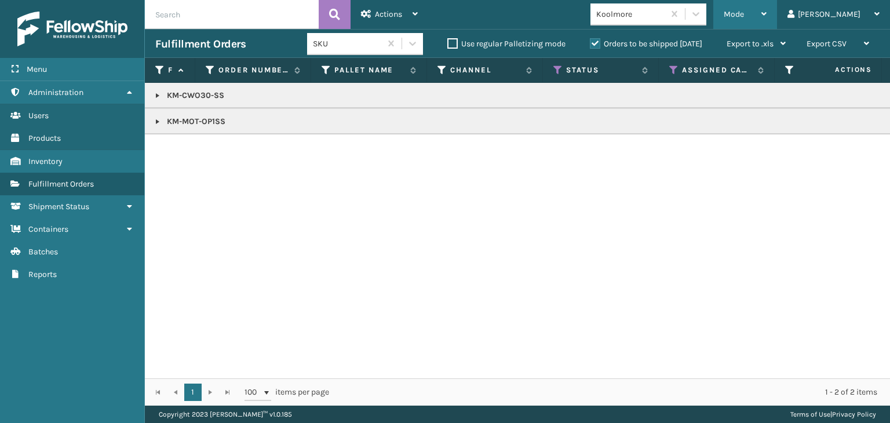
click at [744, 12] on span "Mode" at bounding box center [734, 14] width 20 height 10
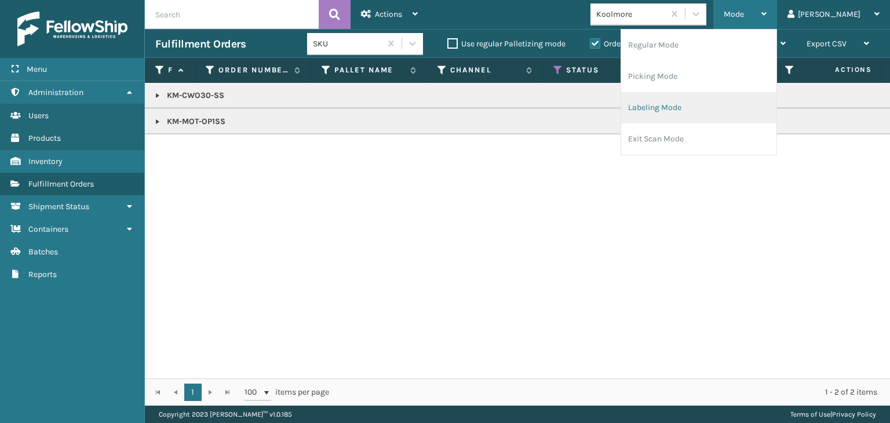
click at [736, 110] on li "Labeling Mode" at bounding box center [698, 107] width 155 height 31
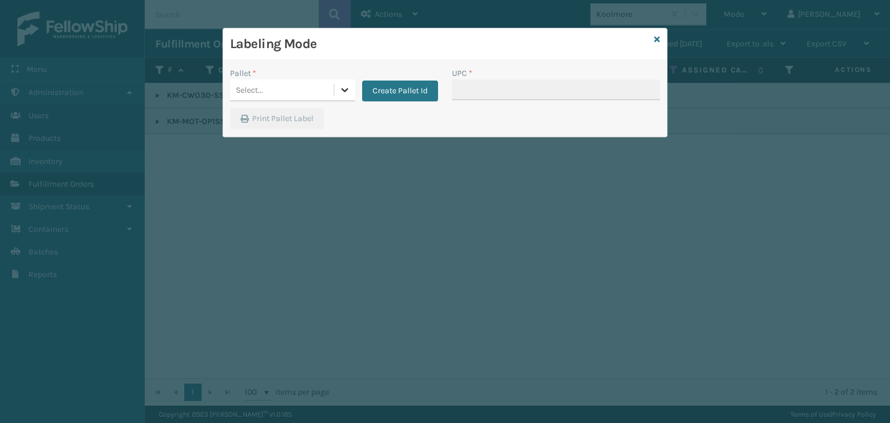
click at [344, 90] on icon at bounding box center [344, 90] width 7 height 4
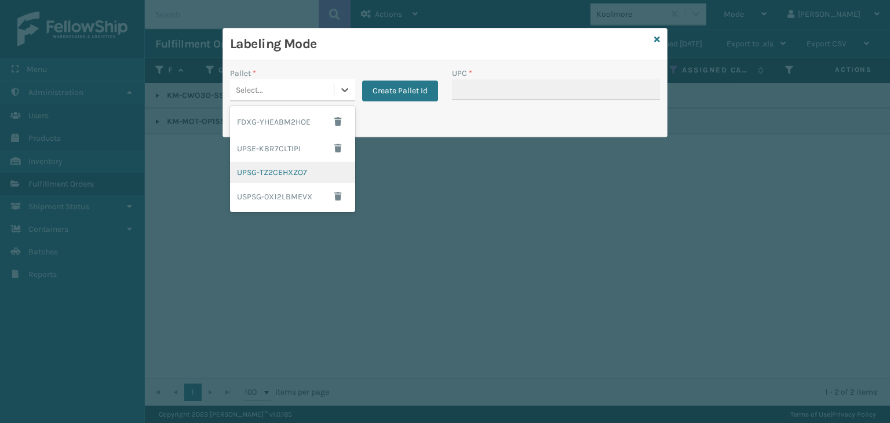
click at [290, 168] on div "UPSG-TZ2CEHXZO7" at bounding box center [292, 172] width 125 height 21
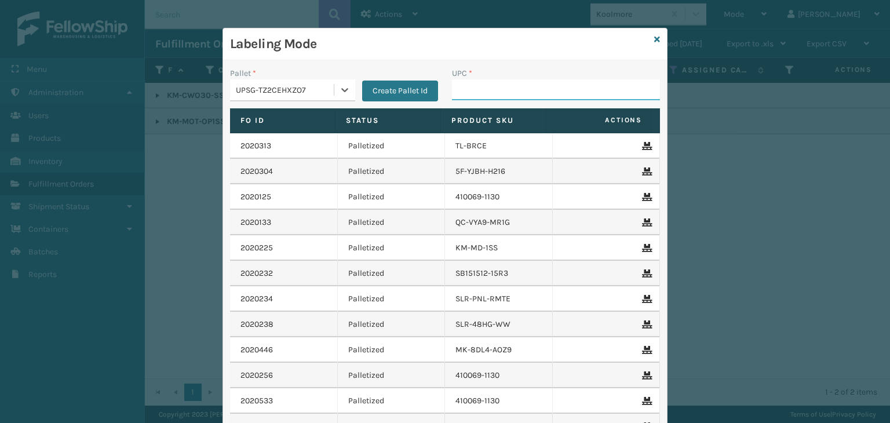
click at [468, 83] on input "UPC *" at bounding box center [556, 89] width 208 height 21
paste input "KM-CWO30-SS"
type input "KM-CWO30-SS"
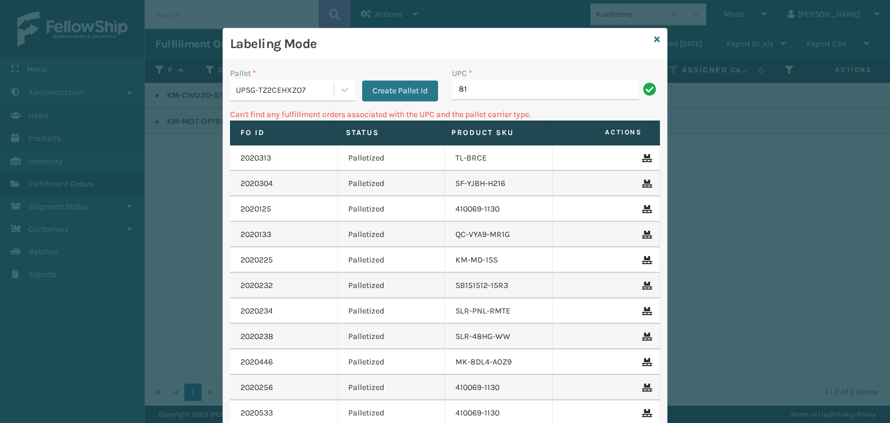
type input "8"
type input "5"
type input "KM-MOT-OP1SS"
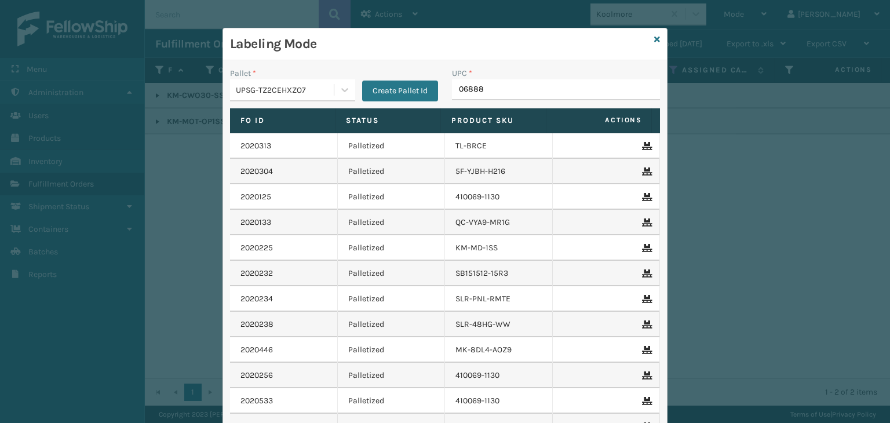
type input "068888"
type input "068"
type input "8100909"
type input "81016133"
